Goal: Find specific page/section: Find specific page/section

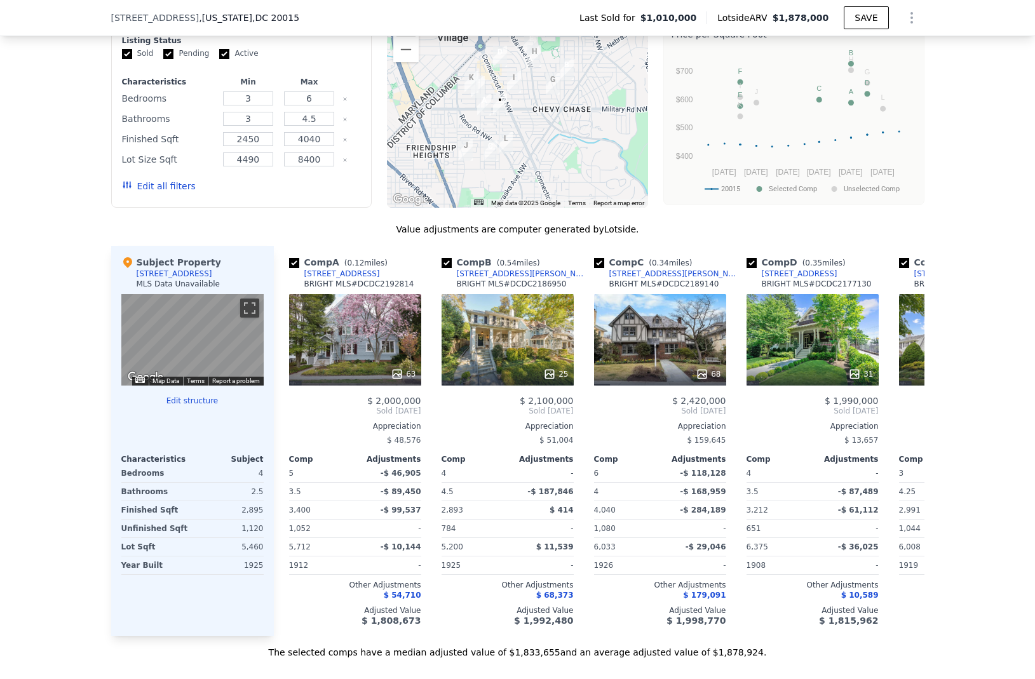
scroll to position [1124, 0]
click at [193, 399] on button "Edit structure" at bounding box center [192, 402] width 142 height 10
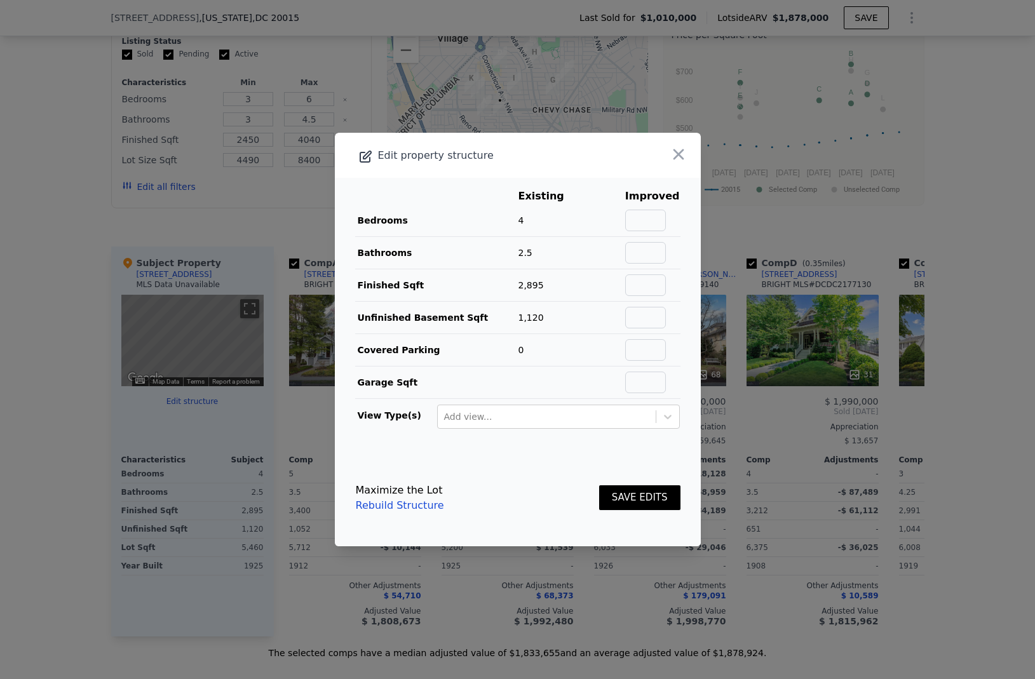
click at [683, 155] on icon "button" at bounding box center [679, 155] width 18 height 18
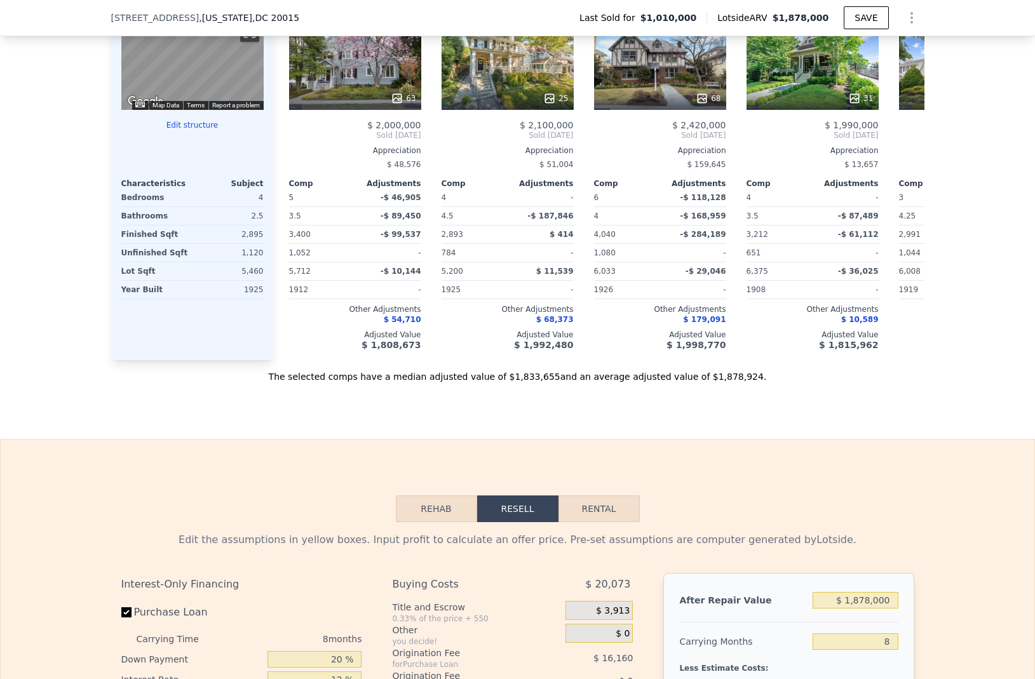
click at [187, 319] on div "Subject Property [STREET_ADDRESS] MLS Data Unavailable ← Move left → Move right…" at bounding box center [192, 165] width 163 height 390
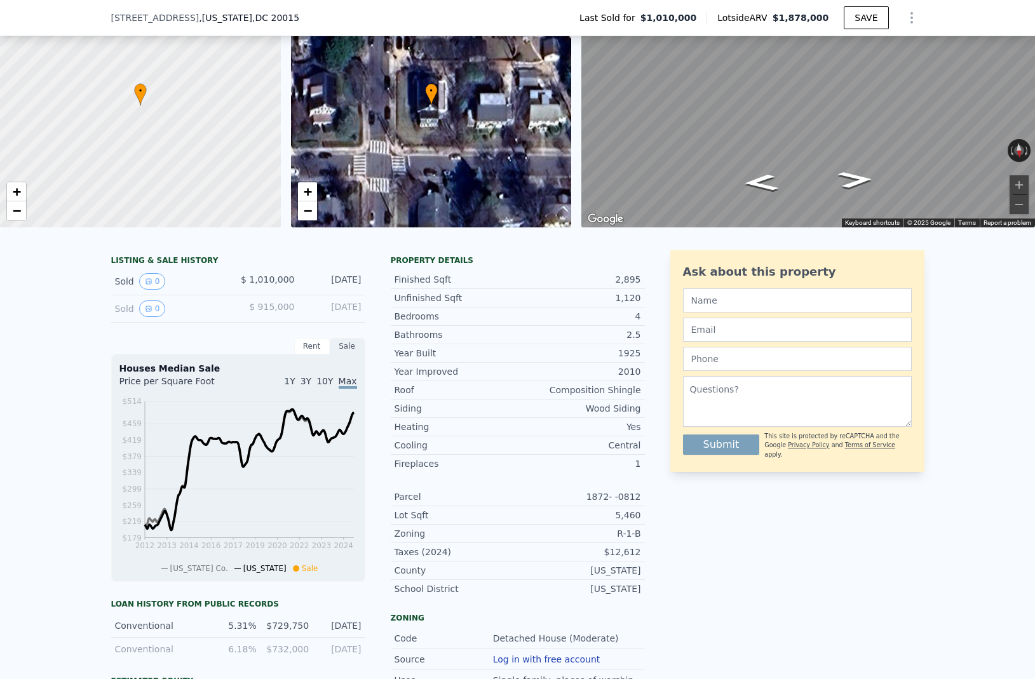
scroll to position [0, 0]
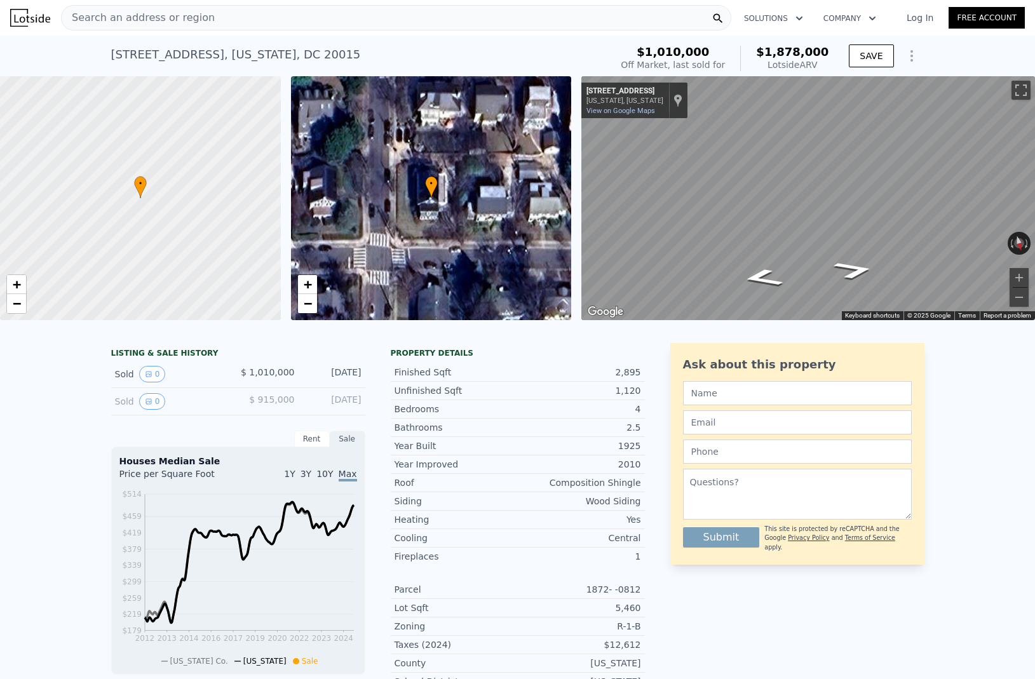
click at [572, 199] on div "• + − • + − ← Move left → Move right ↑ Move up ↓ Move down + Zoom in - Zoom out…" at bounding box center [517, 198] width 1035 height 244
click at [423, 201] on div "• + −" at bounding box center [431, 198] width 281 height 244
click at [312, 282] on link "+" at bounding box center [307, 284] width 19 height 19
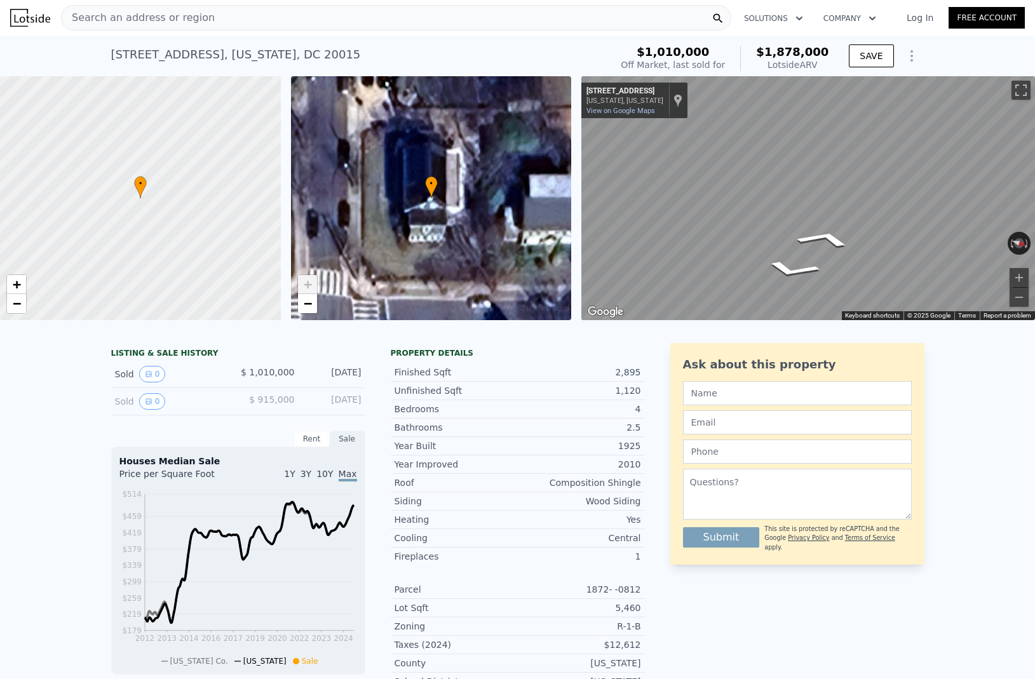
click at [312, 282] on link "+" at bounding box center [307, 284] width 19 height 19
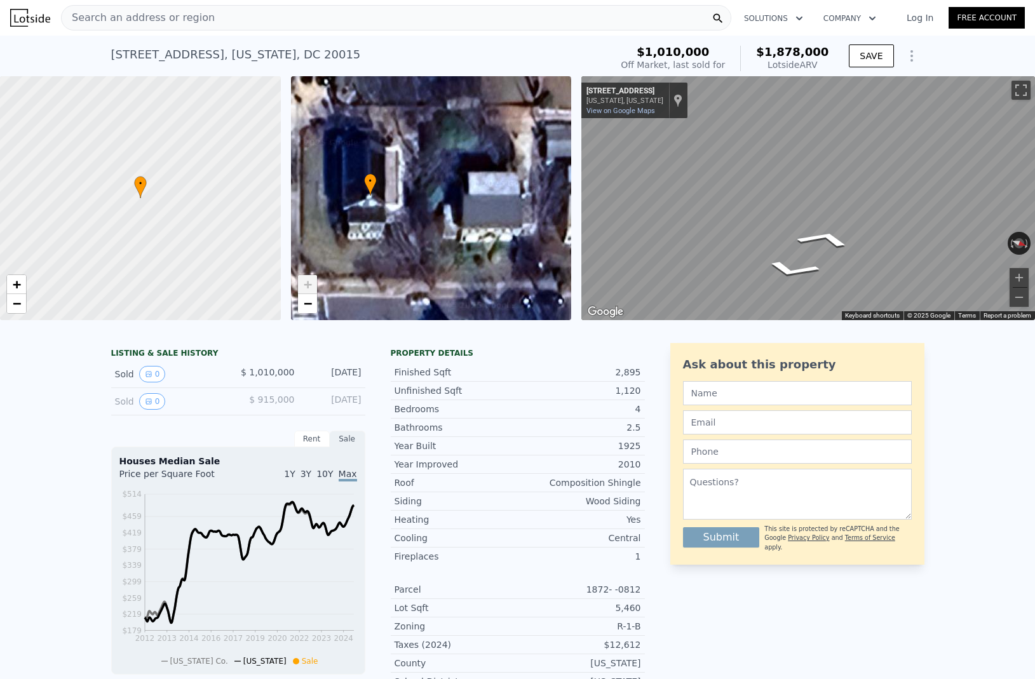
drag, startPoint x: 457, startPoint y: 240, endPoint x: 396, endPoint y: 237, distance: 61.1
click at [396, 237] on div "• + −" at bounding box center [431, 198] width 281 height 244
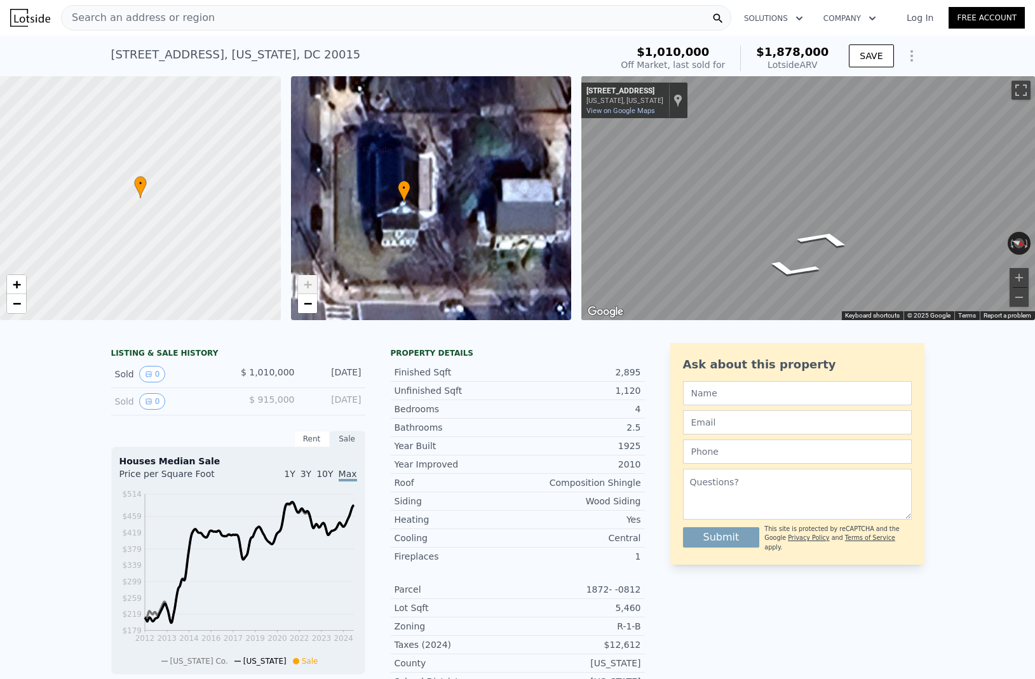
drag, startPoint x: 400, startPoint y: 254, endPoint x: 436, endPoint y: 259, distance: 36.0
click at [433, 261] on div "• + −" at bounding box center [431, 198] width 281 height 244
drag, startPoint x: 790, startPoint y: 239, endPoint x: 1052, endPoint y: 237, distance: 261.8
click at [1035, 237] on html "Search an address or region Solutions Company Open main menu Log In Free Accoun…" at bounding box center [517, 339] width 1035 height 679
click at [733, 217] on div "← Move left → Move right ↑ Move up ↓ Move down + Zoom in - Zoom out [STREET_ADD…" at bounding box center [809, 198] width 454 height 244
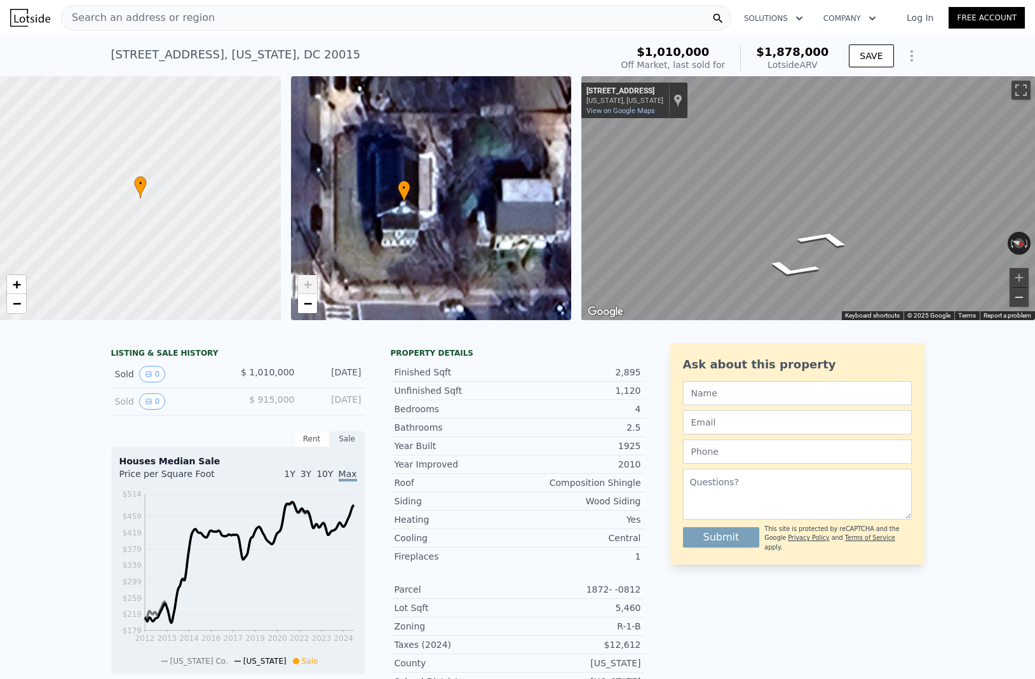
click at [1021, 299] on button "Zoom out" at bounding box center [1019, 297] width 19 height 19
click at [773, 216] on div "Map" at bounding box center [809, 198] width 454 height 244
click at [778, 220] on div "Map" at bounding box center [809, 198] width 454 height 244
